Goal: Task Accomplishment & Management: Manage account settings

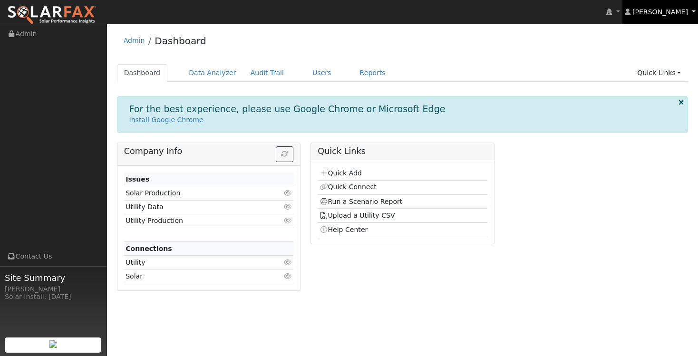
click at [666, 15] on span "[PERSON_NAME]" at bounding box center [660, 12] width 56 height 8
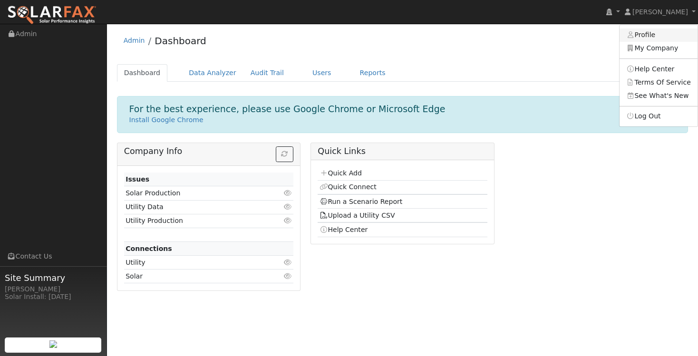
click at [646, 39] on link "Profile" at bounding box center [658, 35] width 78 height 13
type input "[PERSON_NAME]"
type input "Sweety"
type input "[EMAIL_ADDRESS][DOMAIN_NAME]"
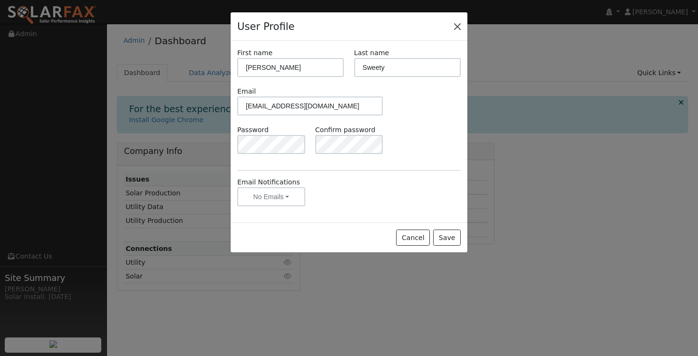
click at [456, 28] on button "Close" at bounding box center [457, 25] width 13 height 13
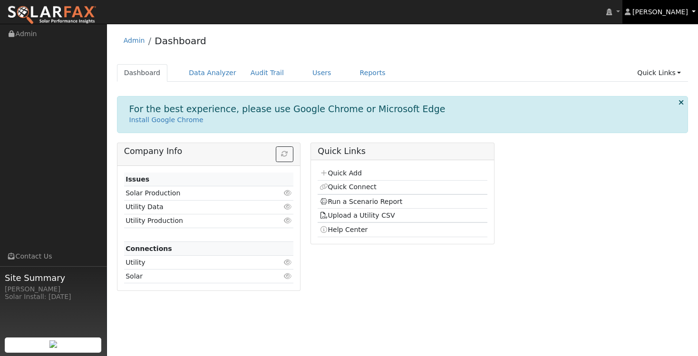
click at [659, 17] on link "[PERSON_NAME]" at bounding box center [660, 12] width 76 height 24
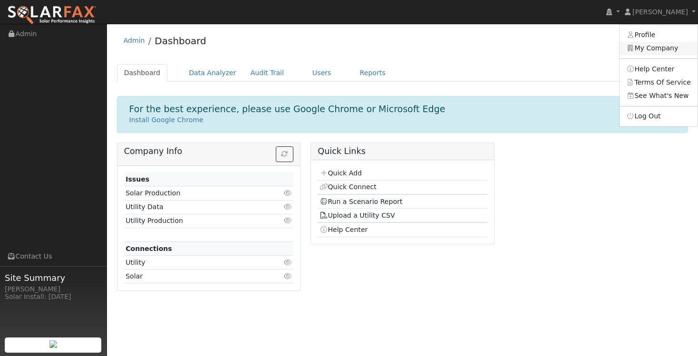
click at [656, 49] on link "My Company" at bounding box center [658, 48] width 78 height 13
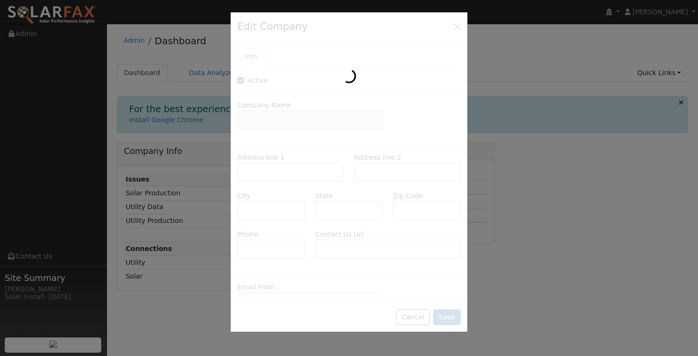
type input "[PERSON_NAME]"
type input "[STREET_ADDRESS]"
type input "[GEOGRAPHIC_DATA]"
type input "AZ"
type input "85742"
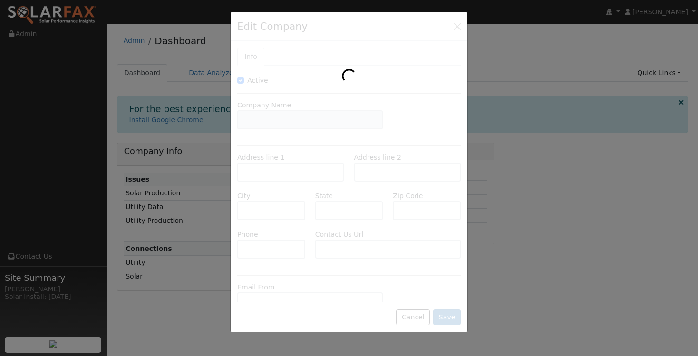
type input "[PHONE_NUMBER]"
type input "[URL][DOMAIN_NAME]"
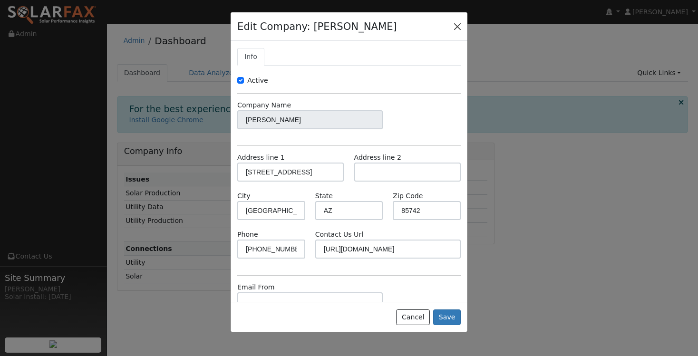
click at [453, 33] on button "button" at bounding box center [457, 25] width 13 height 13
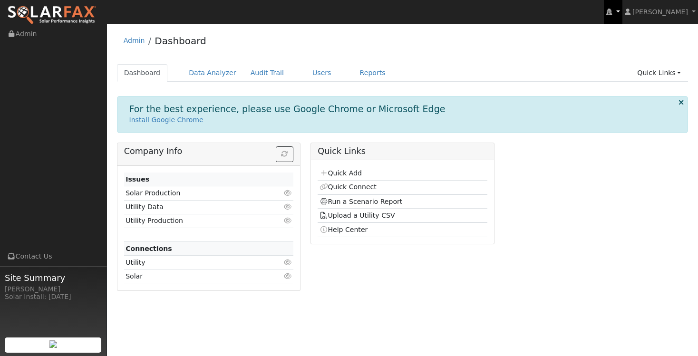
click at [622, 14] on link at bounding box center [613, 12] width 18 height 24
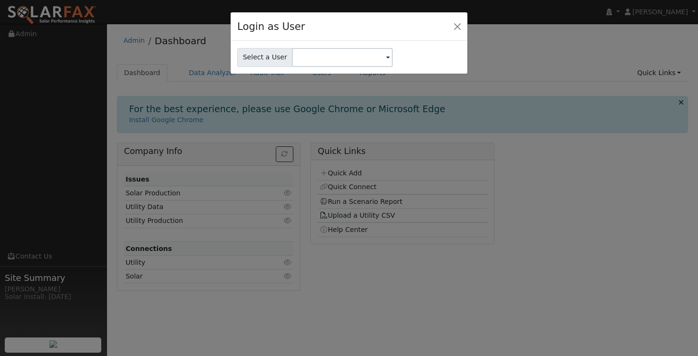
click at [465, 29] on div "Login as User" at bounding box center [349, 26] width 237 height 29
click at [458, 27] on button "Close" at bounding box center [457, 25] width 13 height 13
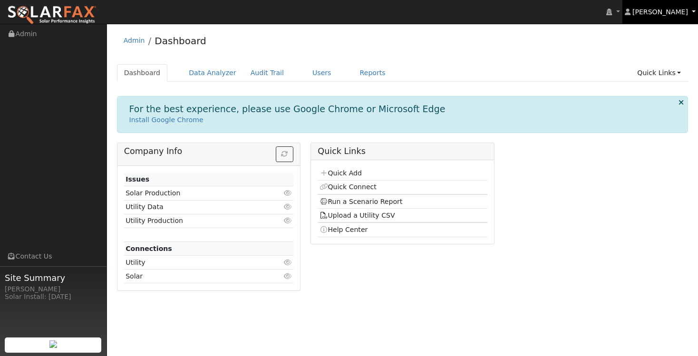
click at [664, 18] on link "[PERSON_NAME]" at bounding box center [660, 12] width 76 height 24
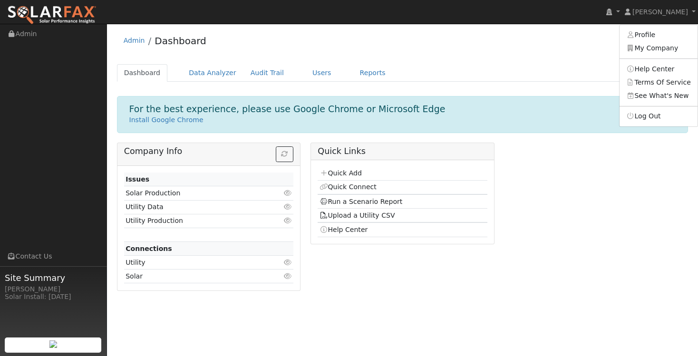
click at [530, 59] on div "Admin Dashboard Dashboard Data Analyzer Audit Trail Users Reports Quick Links Q…" at bounding box center [402, 164] width 581 height 270
